Goal: Navigation & Orientation: Find specific page/section

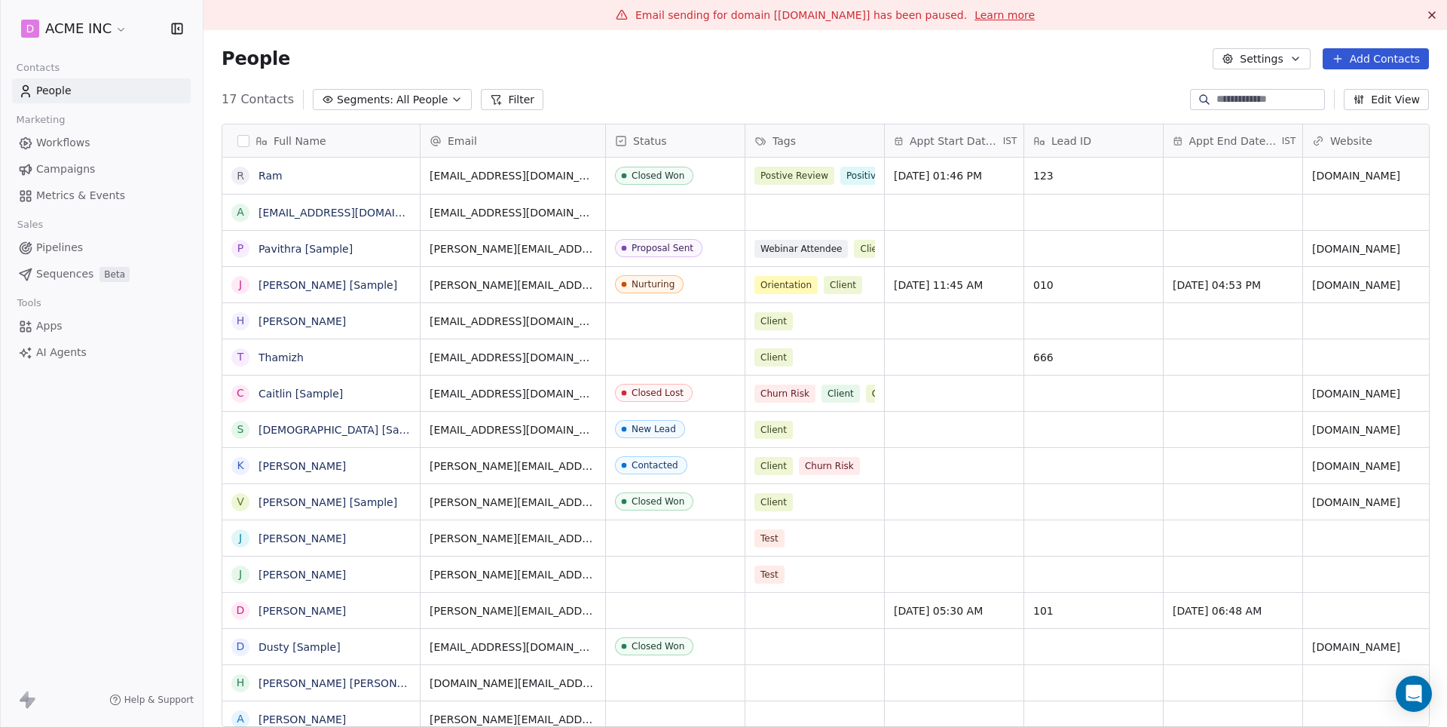
scroll to position [639, 1243]
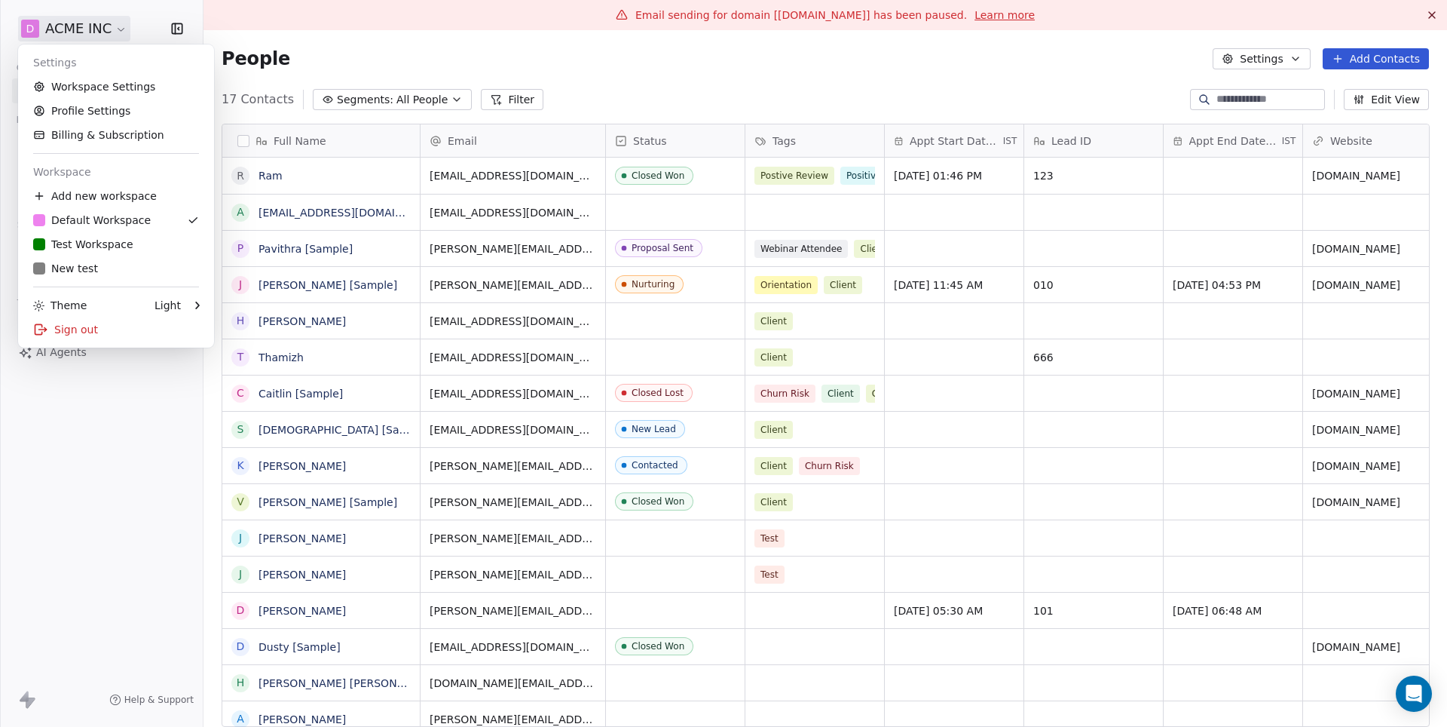
click at [92, 32] on html "D ACME INC Contacts People Marketing Workflows Campaigns Metrics & Events Sales…" at bounding box center [723, 363] width 1447 height 727
click at [106, 238] on div "T Test Workspace" at bounding box center [83, 244] width 100 height 15
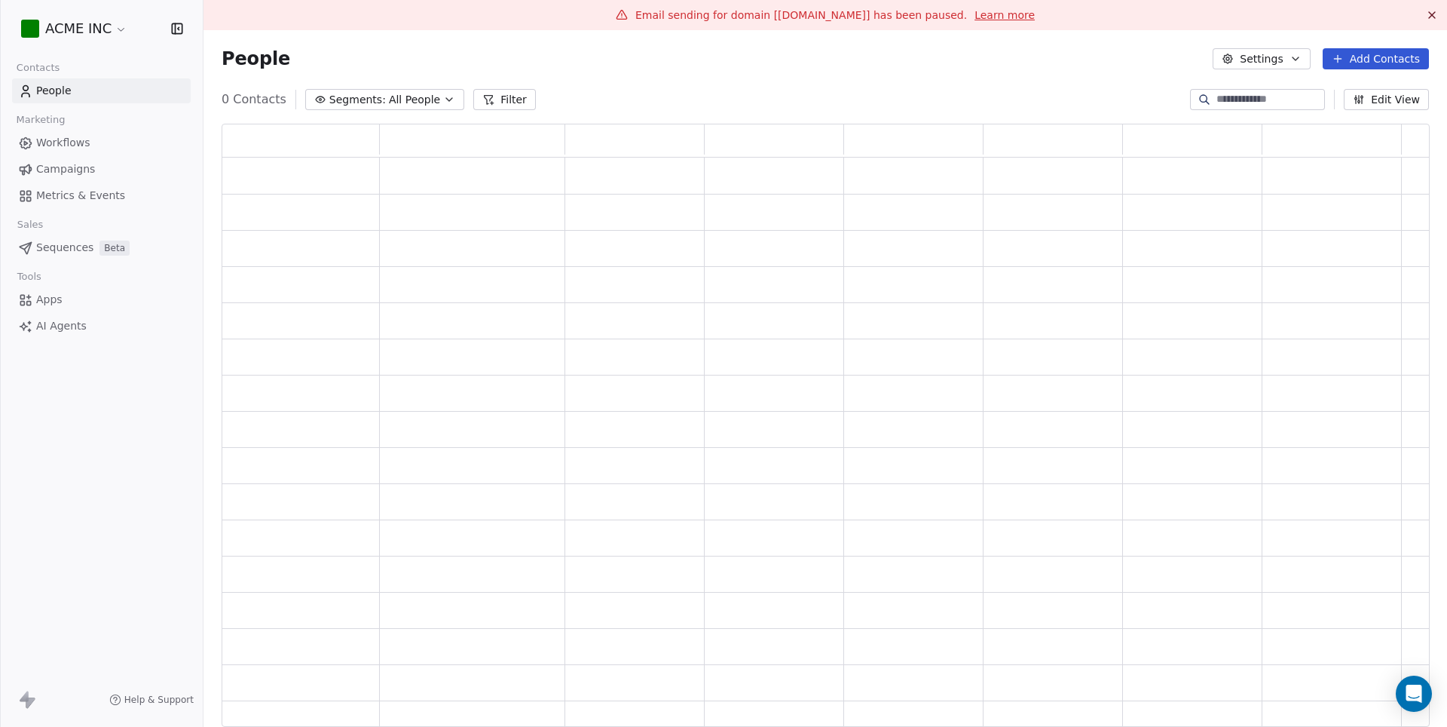
scroll to position [603, 1207]
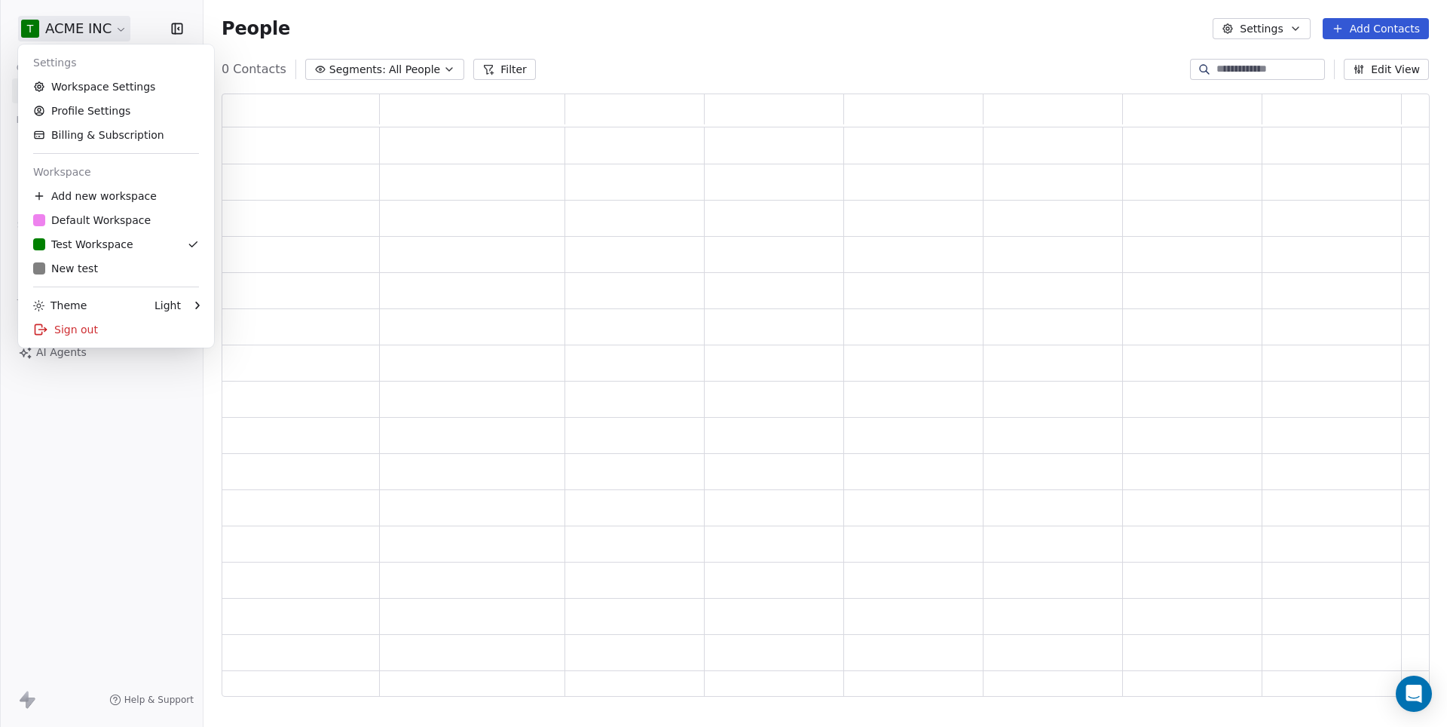
click at [90, 20] on html "T ACME INC Contacts People Marketing Workflows Campaigns Metrics & Events Sales…" at bounding box center [723, 363] width 1447 height 727
click at [74, 94] on link "Workspace Settings" at bounding box center [116, 87] width 184 height 24
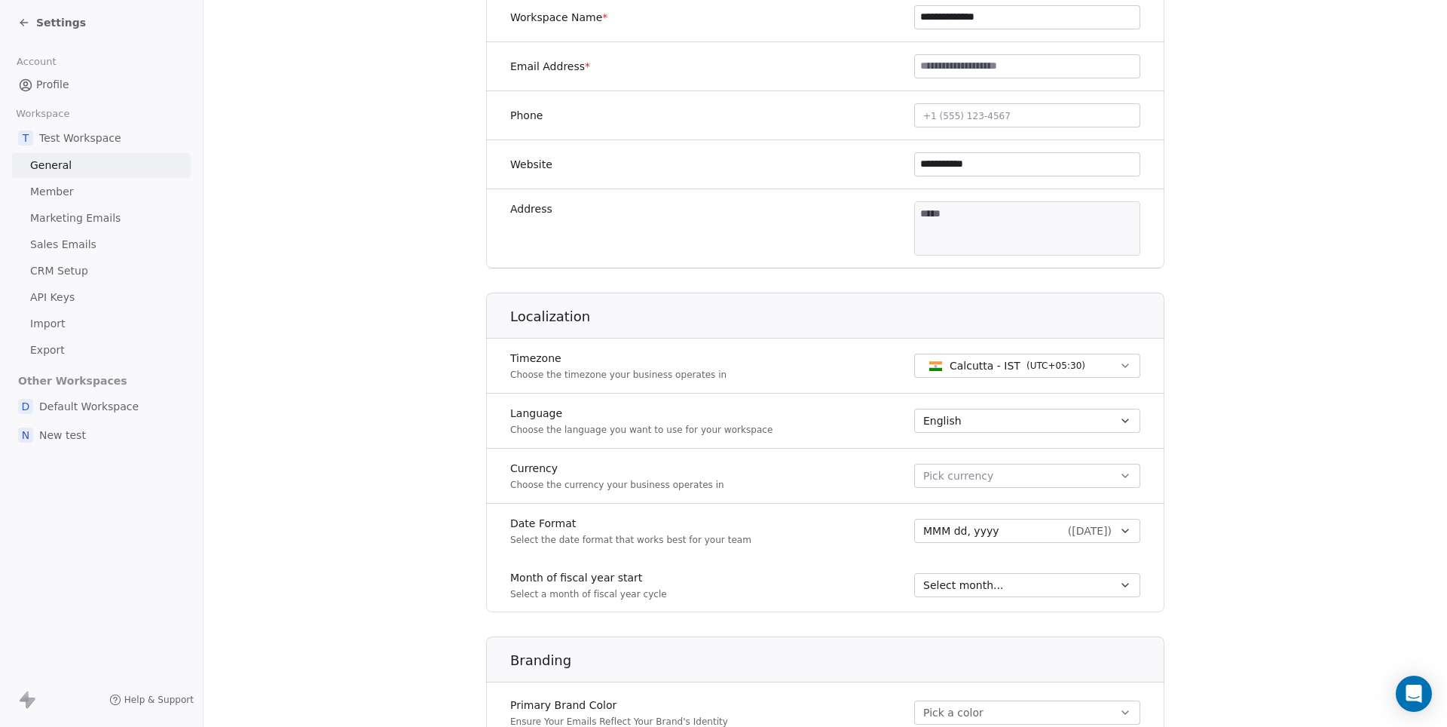
scroll to position [205, 0]
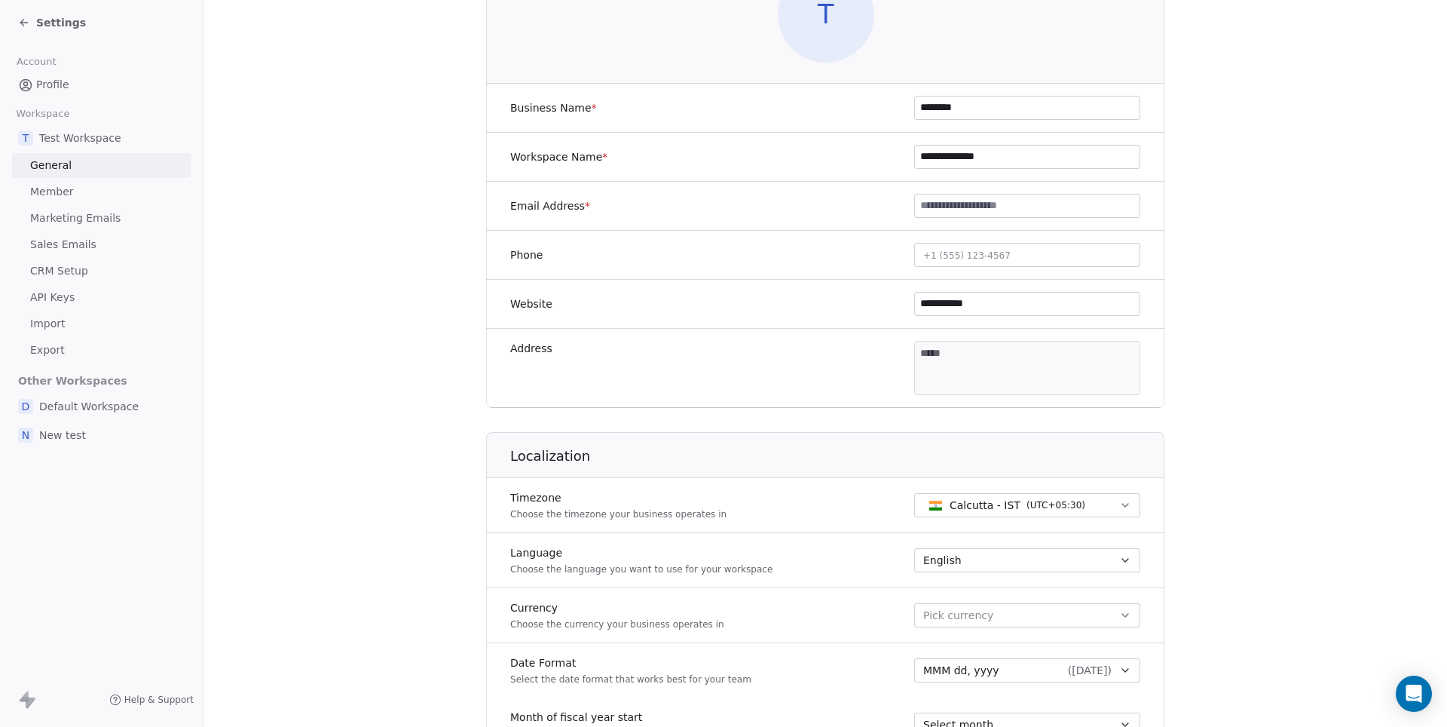
click at [46, 19] on span "Settings" at bounding box center [61, 22] width 50 height 15
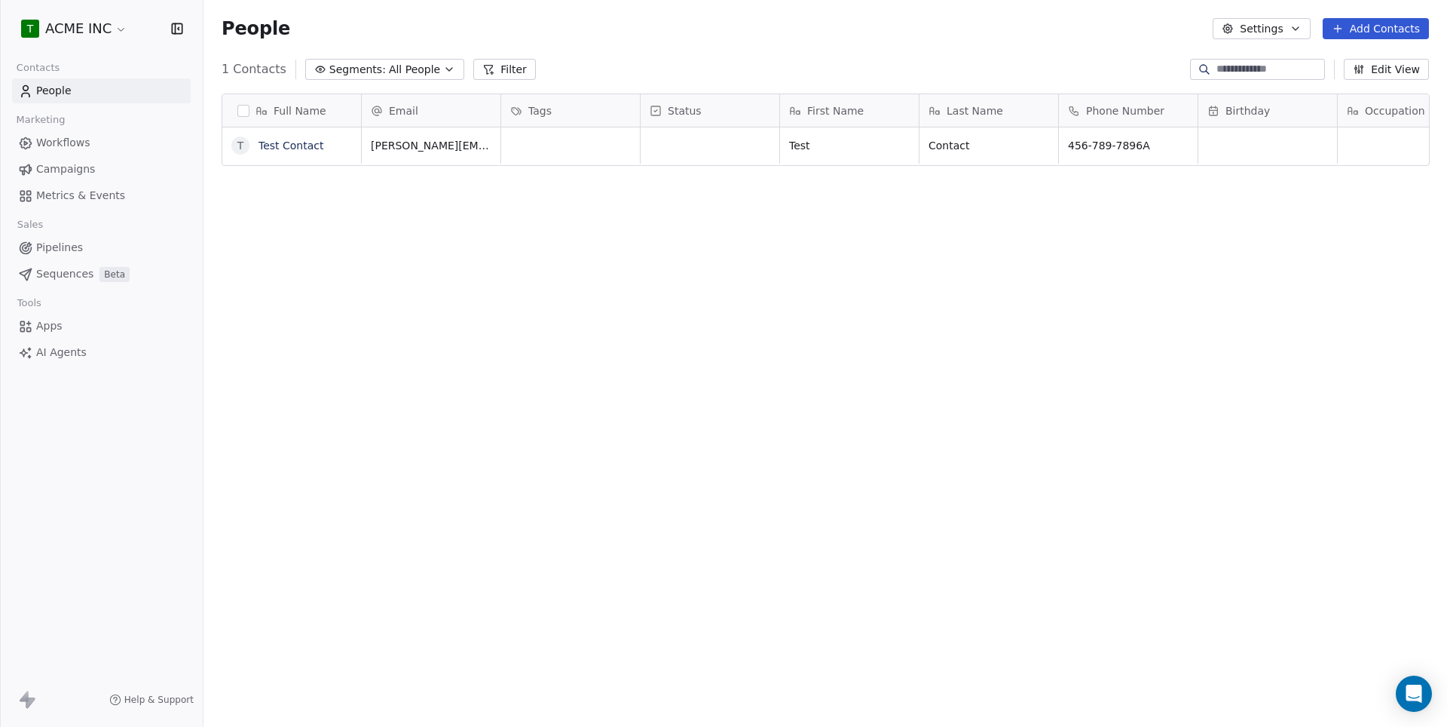
scroll to position [639, 1243]
click at [90, 37] on html "T ACME INC Contacts People Marketing Workflows Campaigns Metrics & Events Sales…" at bounding box center [723, 363] width 1447 height 727
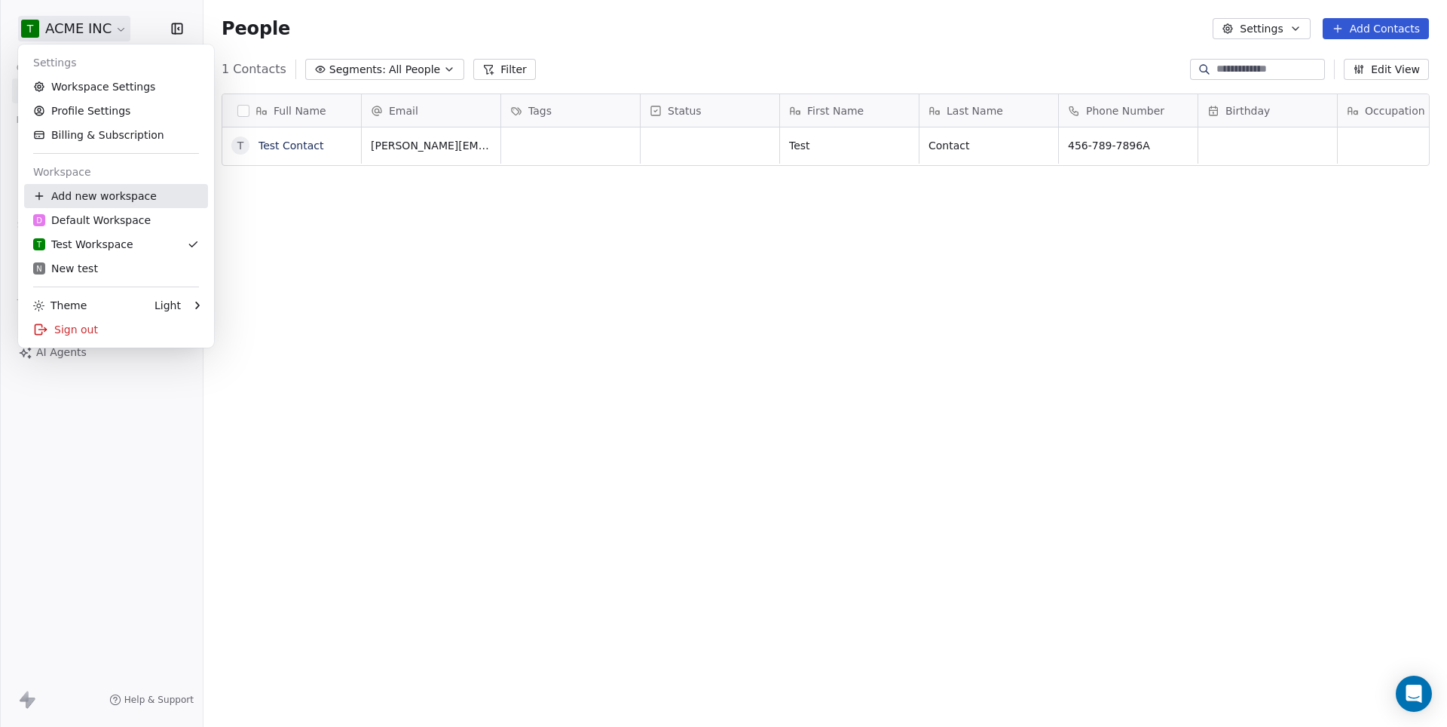
click at [107, 188] on div "Add new workspace" at bounding box center [116, 196] width 184 height 24
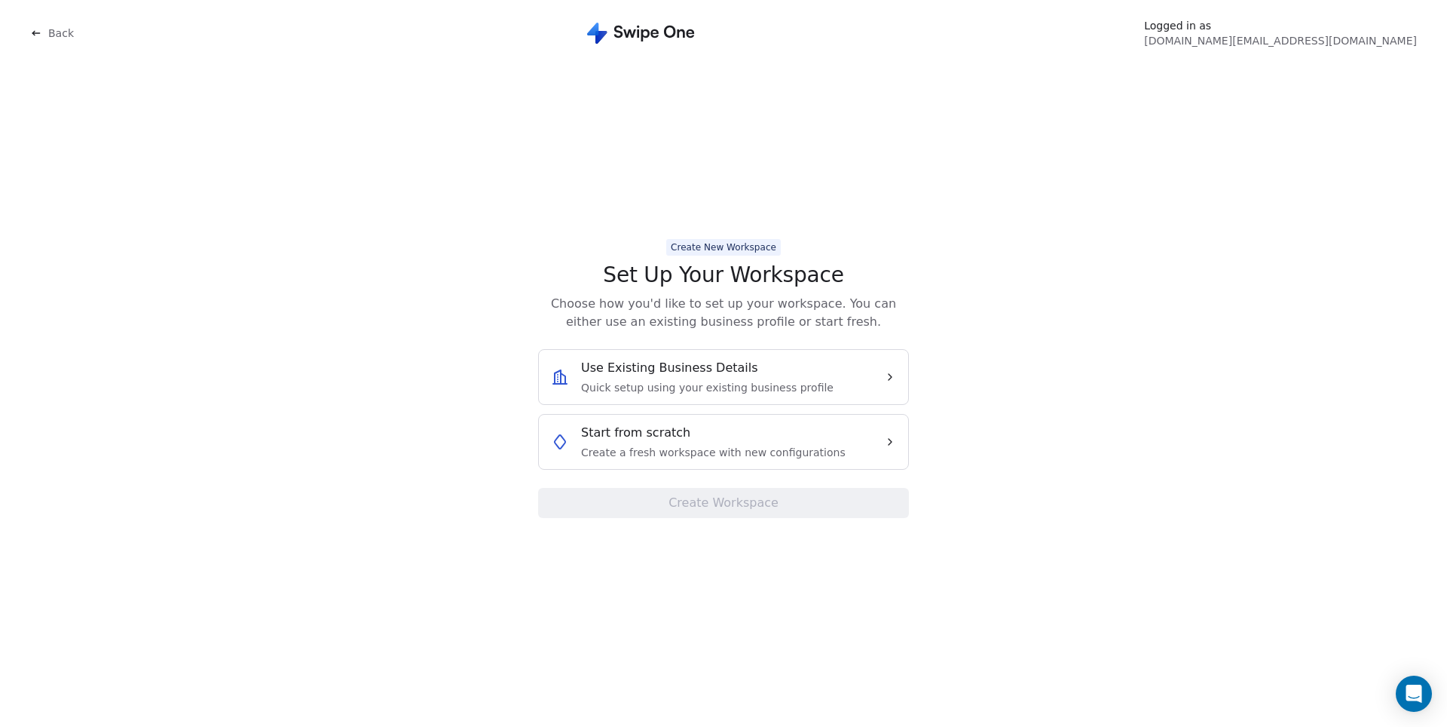
click at [41, 32] on icon at bounding box center [36, 33] width 12 height 12
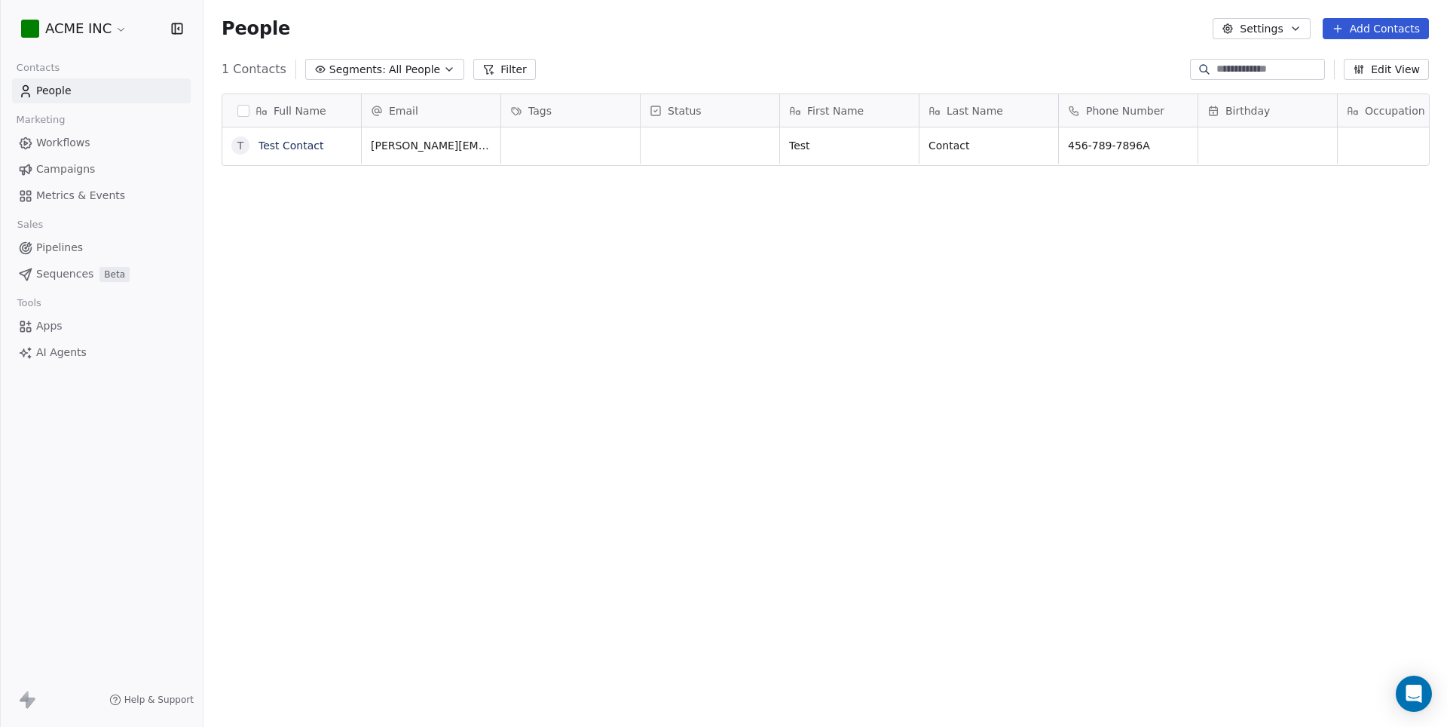
scroll to position [639, 1243]
